Goal: Transaction & Acquisition: Purchase product/service

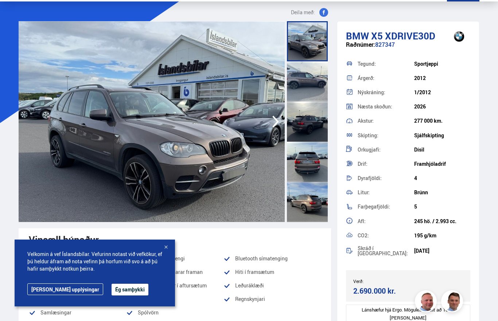
click at [112, 286] on button "Ég samþykki" at bounding box center [130, 290] width 37 height 12
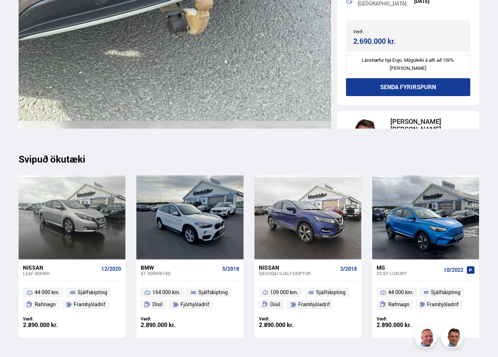
scroll to position [7982, 0]
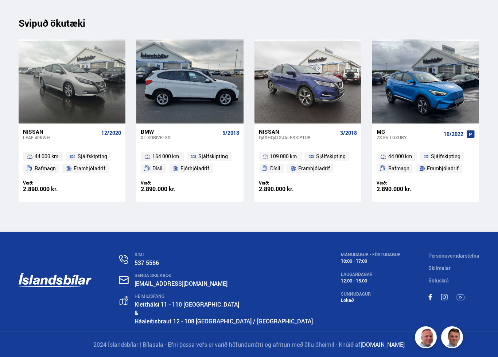
click at [154, 140] on div "BMW X1 XDRIVE18D 5/2018" at bounding box center [190, 134] width 98 height 22
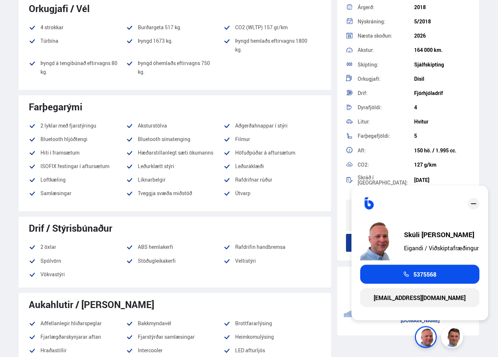
scroll to position [429, 0]
click at [477, 206] on icon "close" at bounding box center [474, 203] width 9 height 9
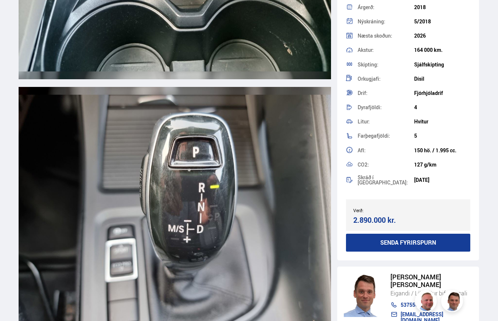
scroll to position [8012, 0]
